Goal: Entertainment & Leisure: Consume media (video, audio)

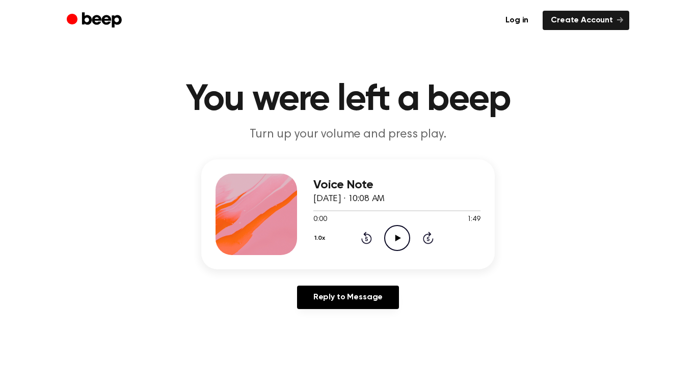
click at [392, 236] on icon "Play Audio" at bounding box center [397, 238] width 26 height 26
click at [336, 212] on div at bounding box center [396, 210] width 167 height 8
click at [395, 228] on icon "Play Audio" at bounding box center [397, 238] width 26 height 26
click at [395, 233] on icon "Play Audio" at bounding box center [397, 238] width 26 height 26
